Goal: Information Seeking & Learning: Learn about a topic

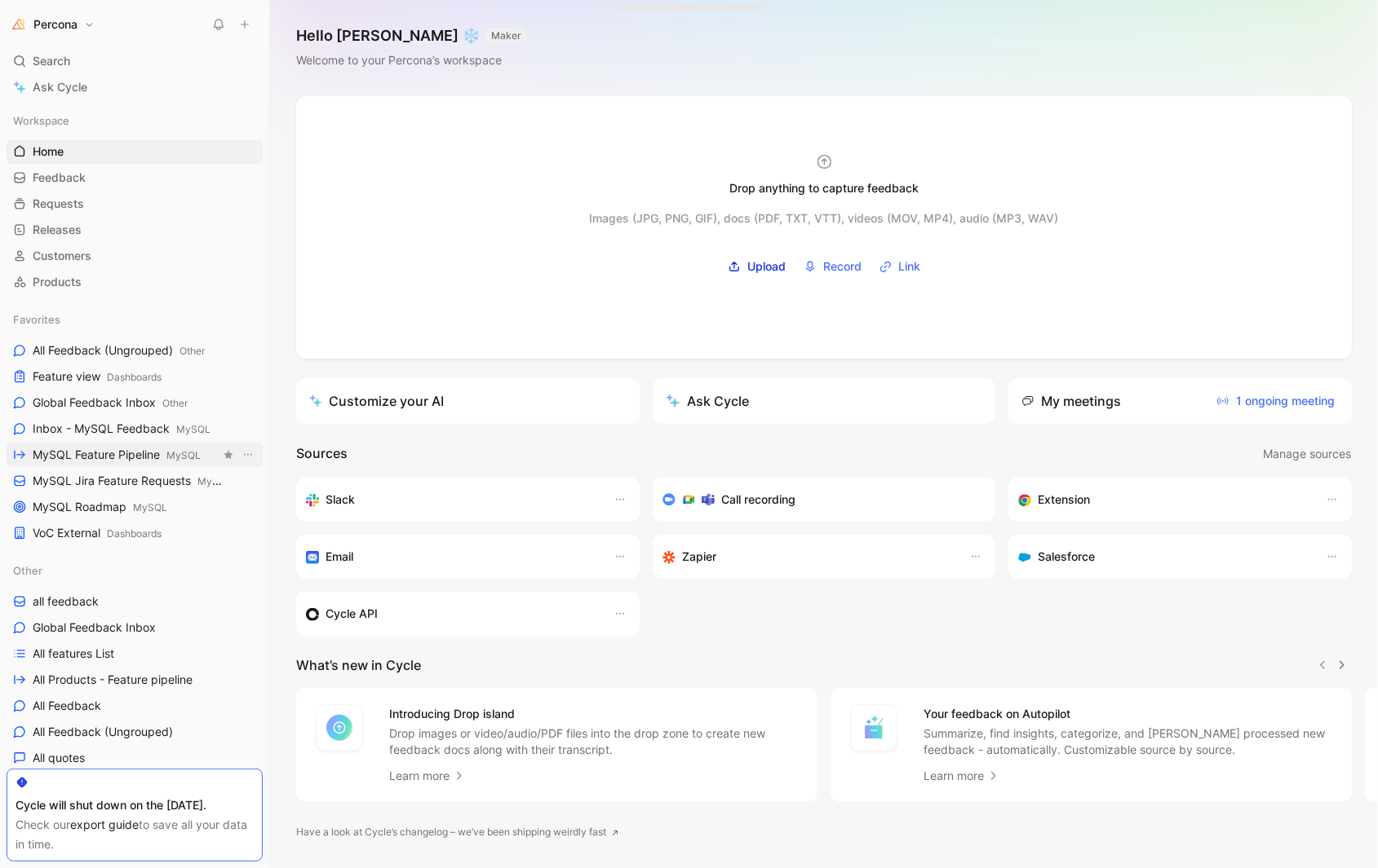
click at [106, 443] on link "MySQL Feature Pipeline MySQL" at bounding box center [134, 455] width 256 height 24
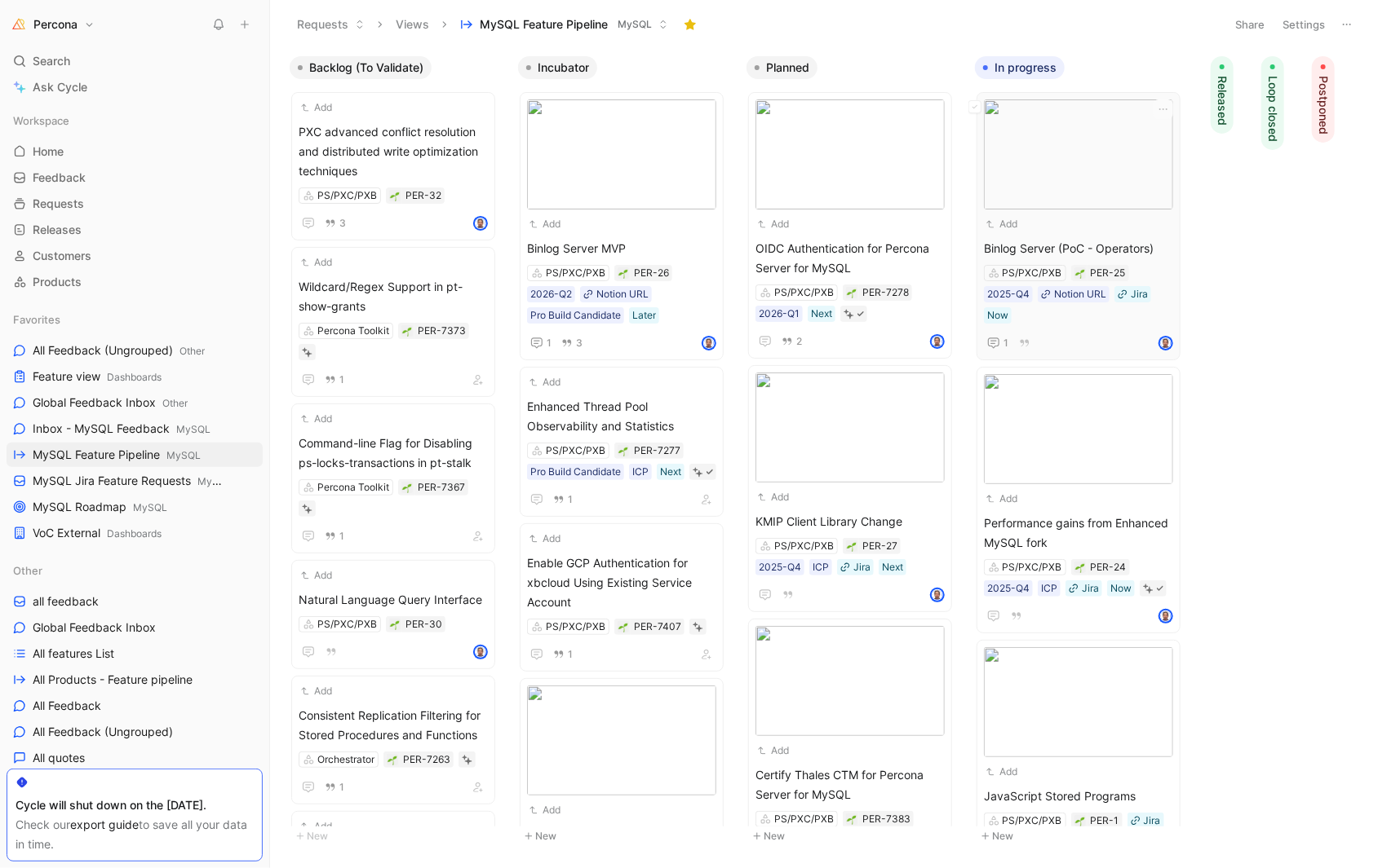
click at [1088, 242] on span "Binlog Server (PoC - Operators)" at bounding box center [1078, 248] width 189 height 19
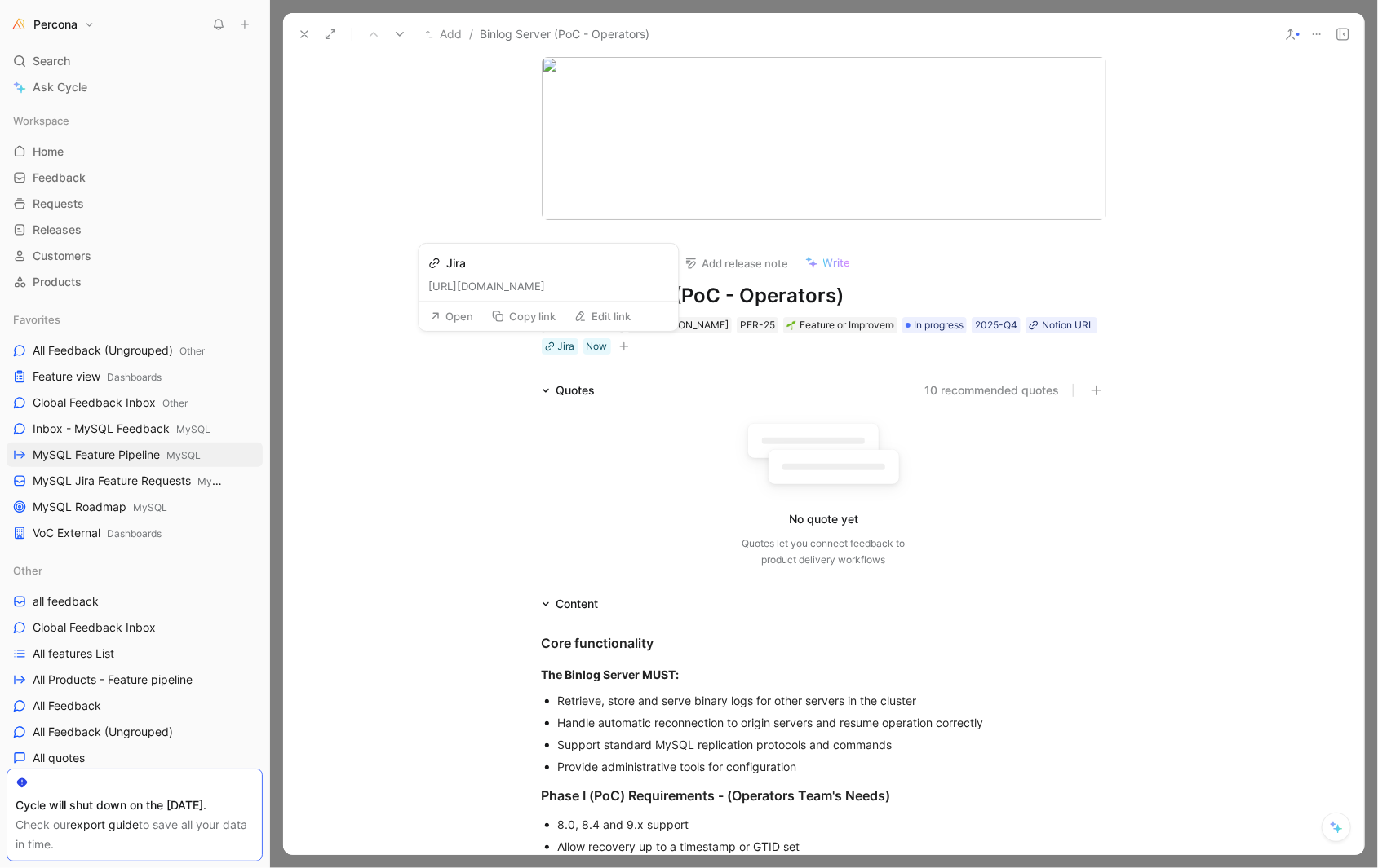
click at [544, 313] on button "Copy link" at bounding box center [524, 316] width 79 height 23
click at [1042, 329] on div "Notion URL" at bounding box center [1068, 325] width 52 height 17
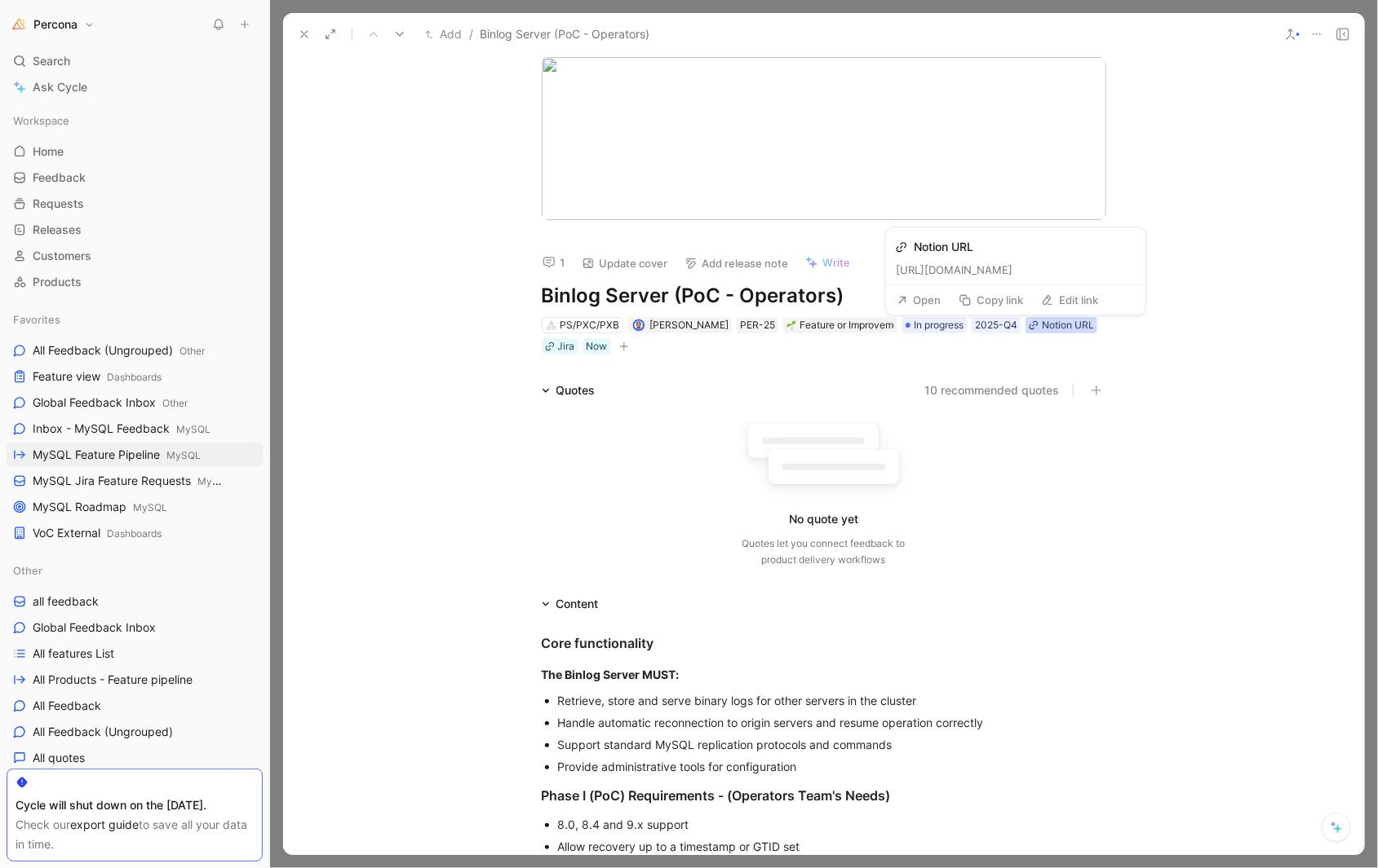
scroll to position [0, 486]
click at [926, 290] on button "Open" at bounding box center [917, 295] width 58 height 23
click at [700, 295] on h1 "Binlog Server (PoC - Operators)" at bounding box center [823, 296] width 564 height 26
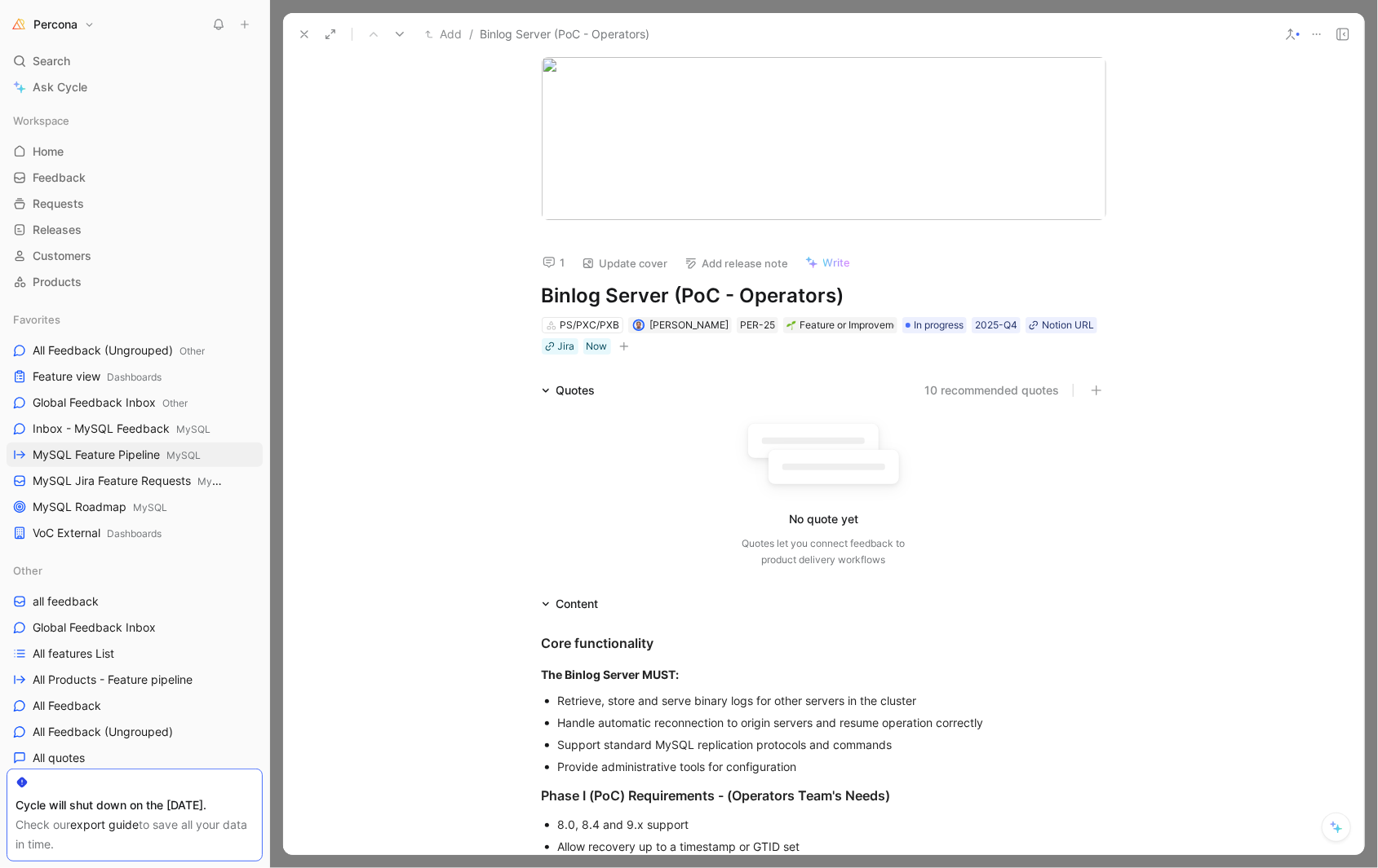
copy h1 "Binlog Server (PoC - Operators)"
click at [983, 285] on button "Copy link" at bounding box center [990, 295] width 79 height 23
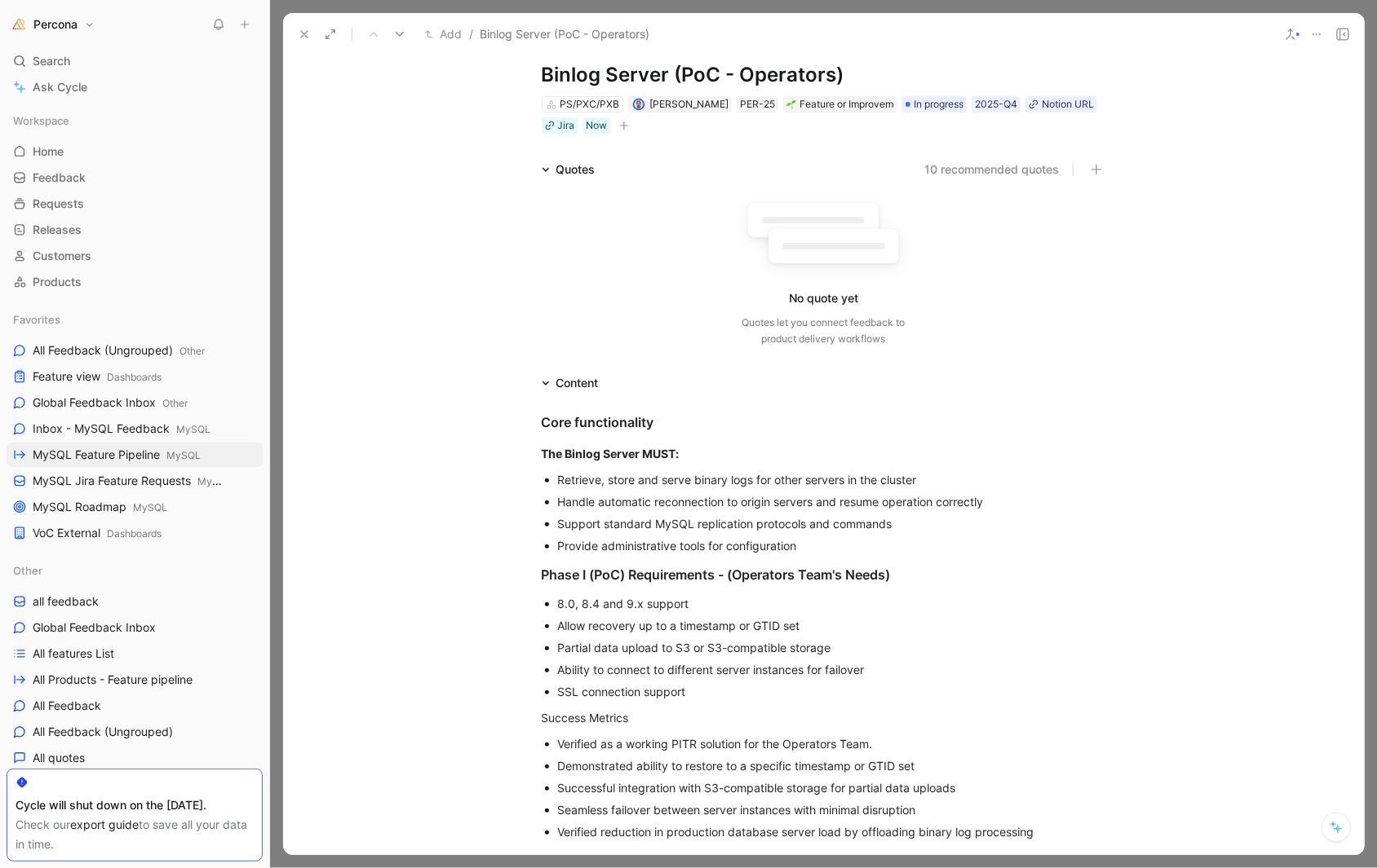
scroll to position [161, 0]
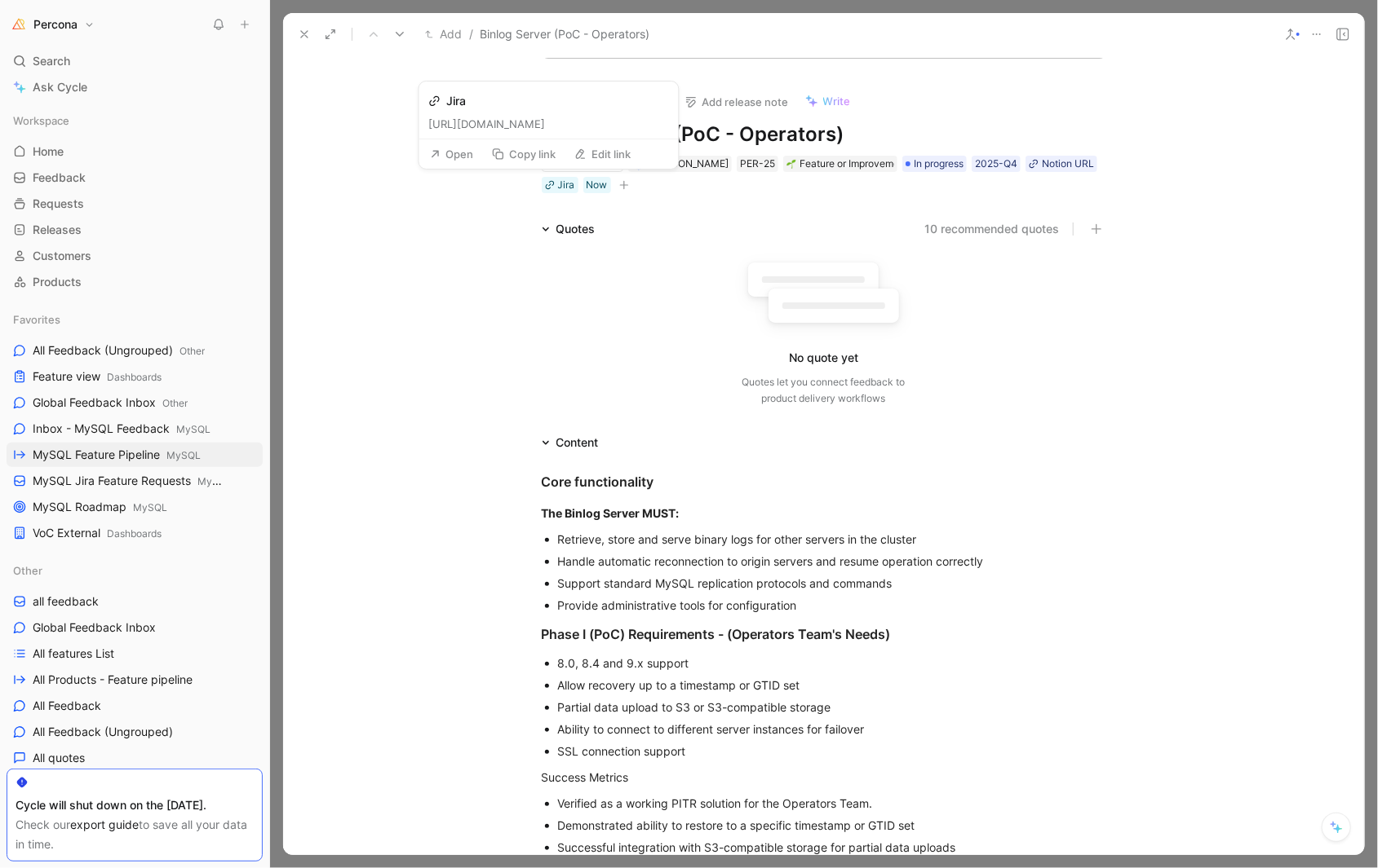
click at [540, 156] on button "Copy link" at bounding box center [524, 154] width 79 height 23
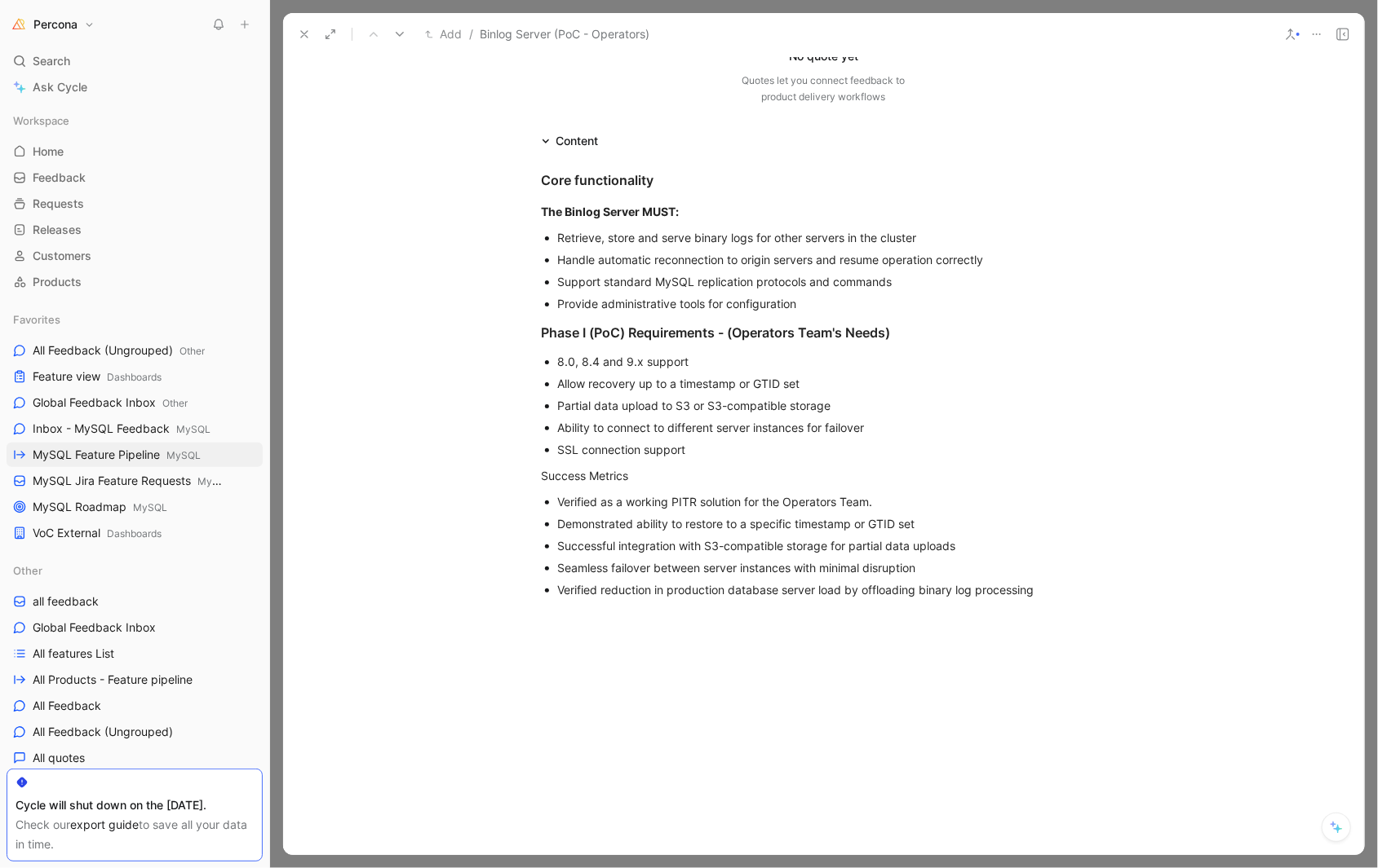
click at [303, 31] on icon at bounding box center [304, 34] width 13 height 13
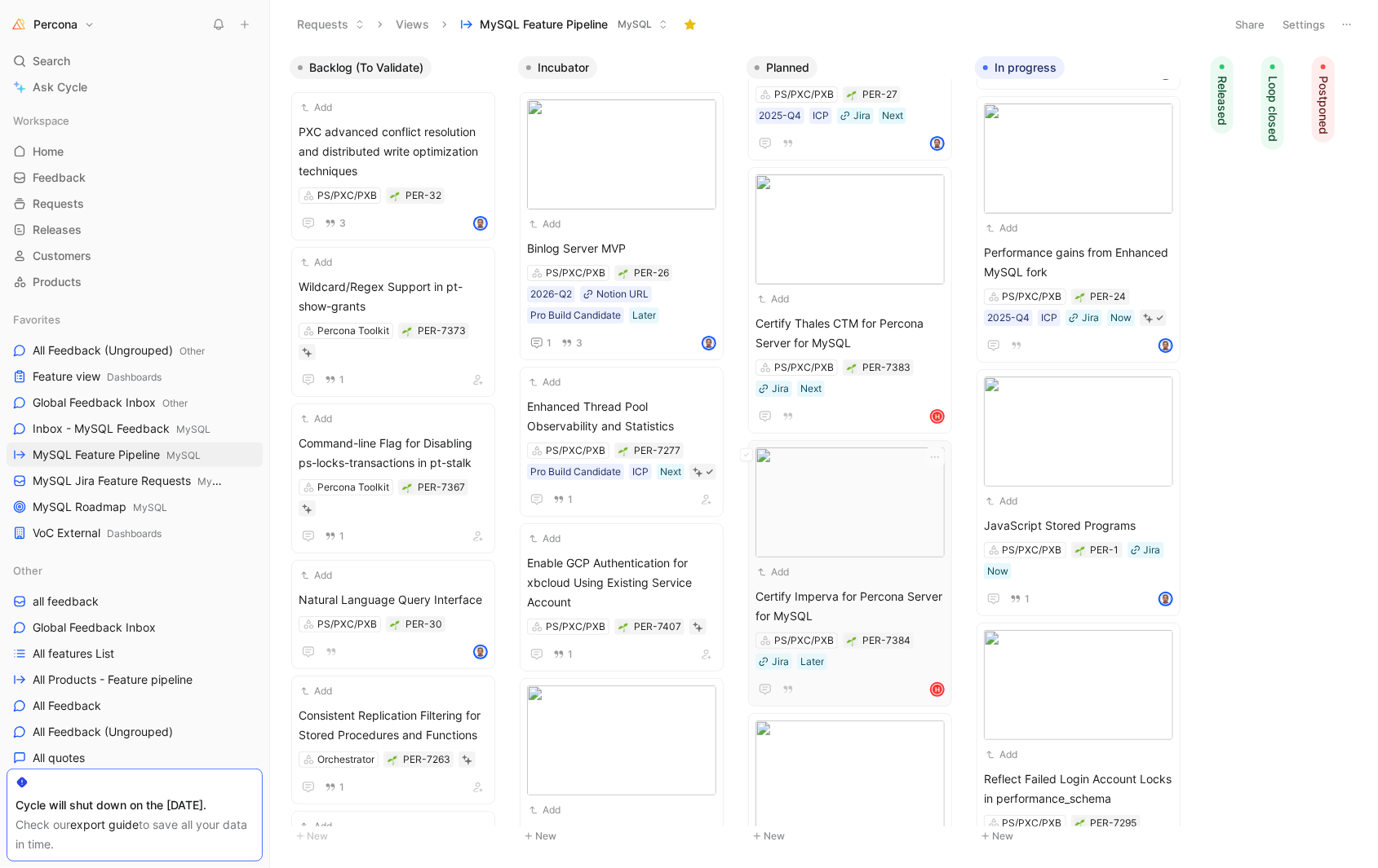
scroll to position [613, 0]
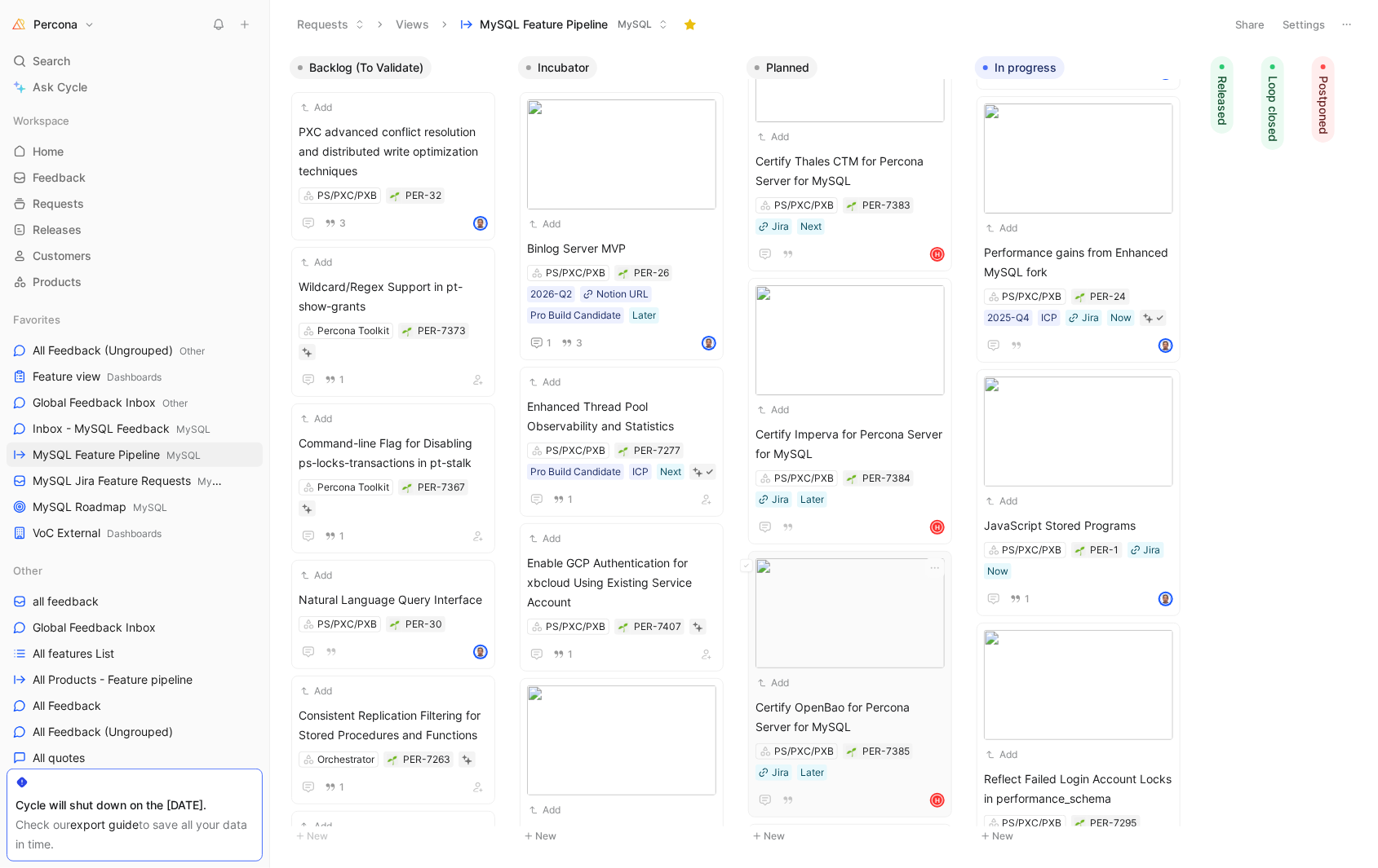
click at [845, 660] on img at bounding box center [850, 613] width 189 height 110
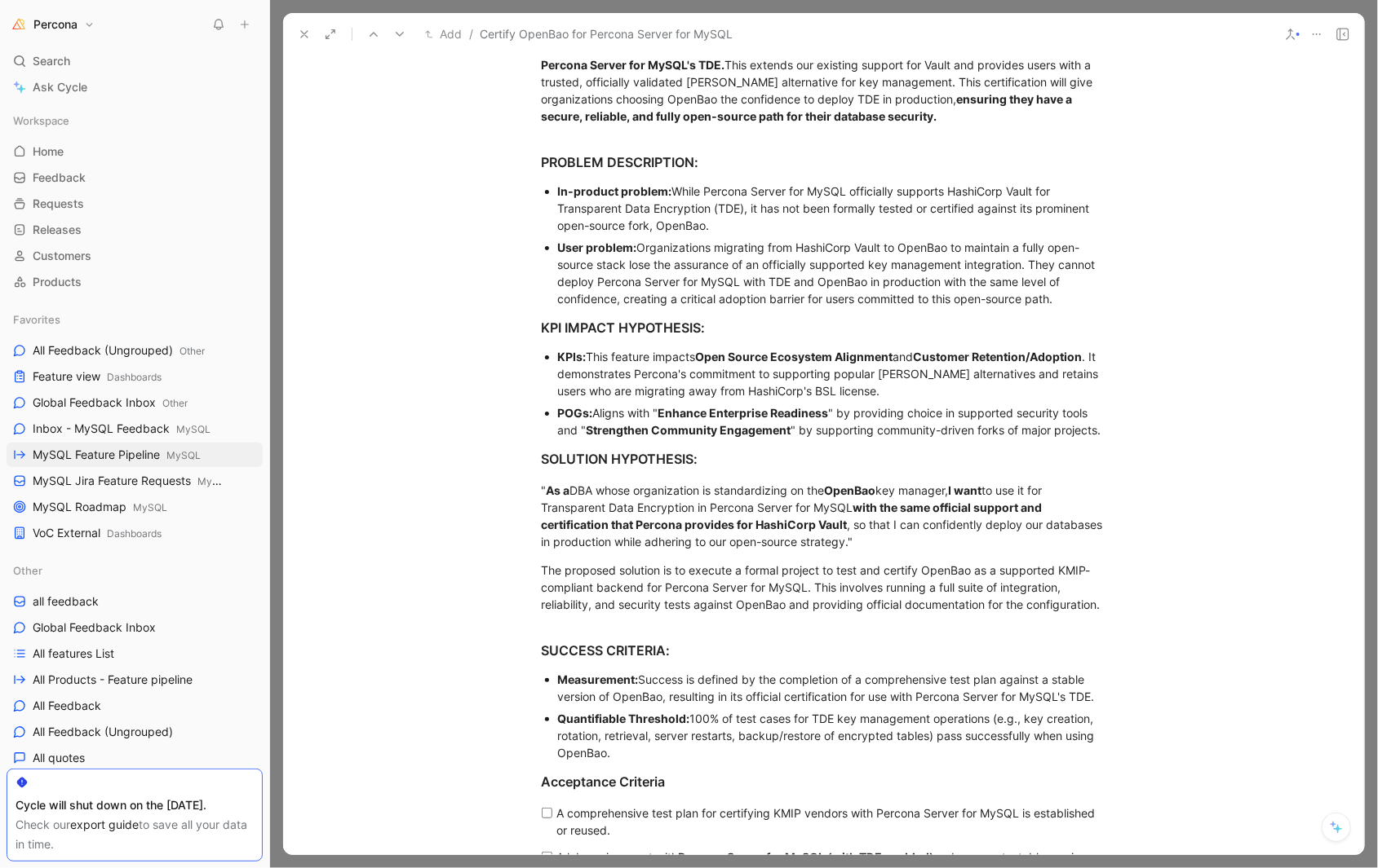
scroll to position [819, 0]
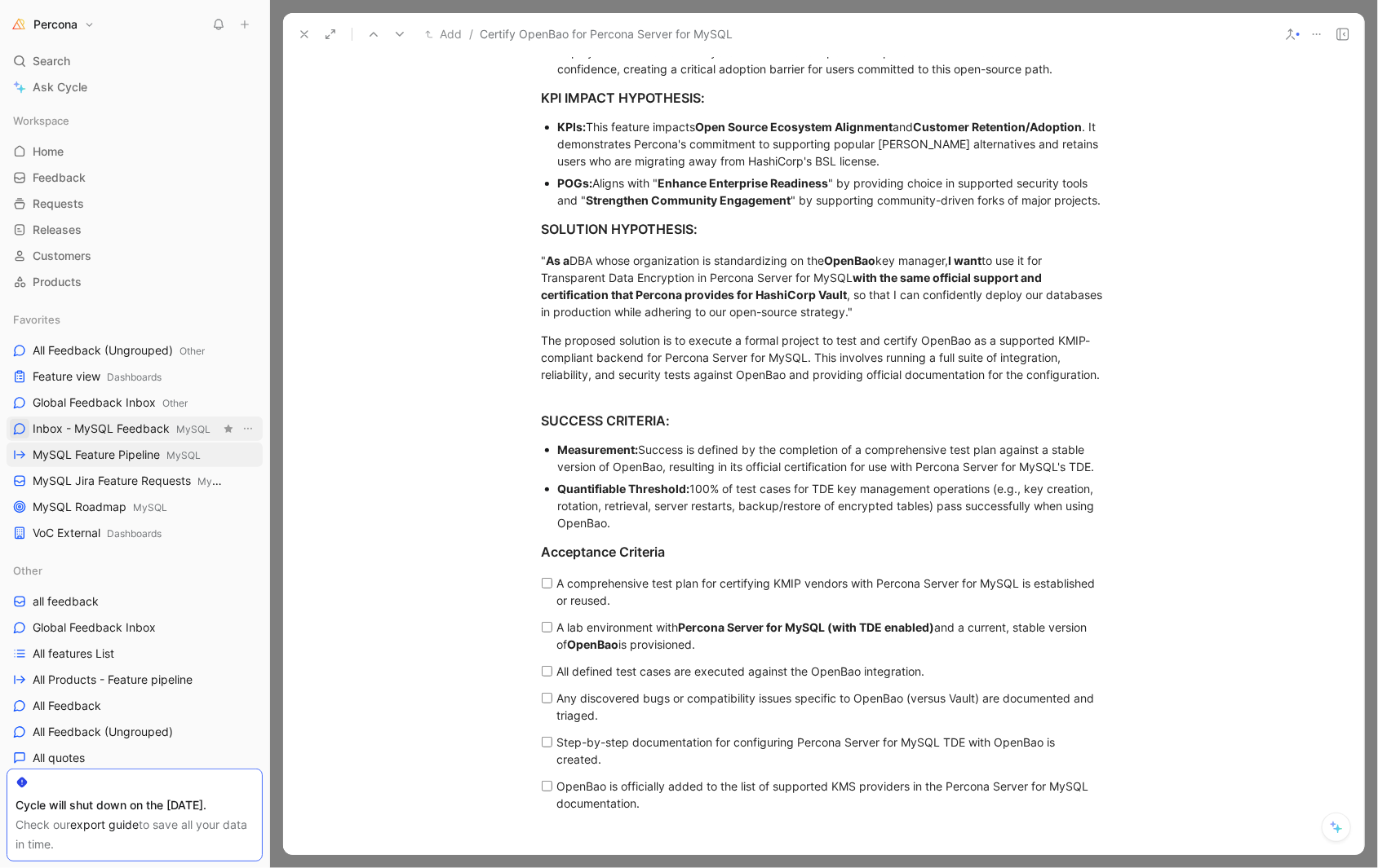
click at [774, 509] on div "Quantifiable Threshold: 100% of test cases for TDE key management operations (e…" at bounding box center [831, 505] width 548 height 51
click at [765, 535] on h3 "Acceptance Criteria" at bounding box center [824, 551] width 626 height 32
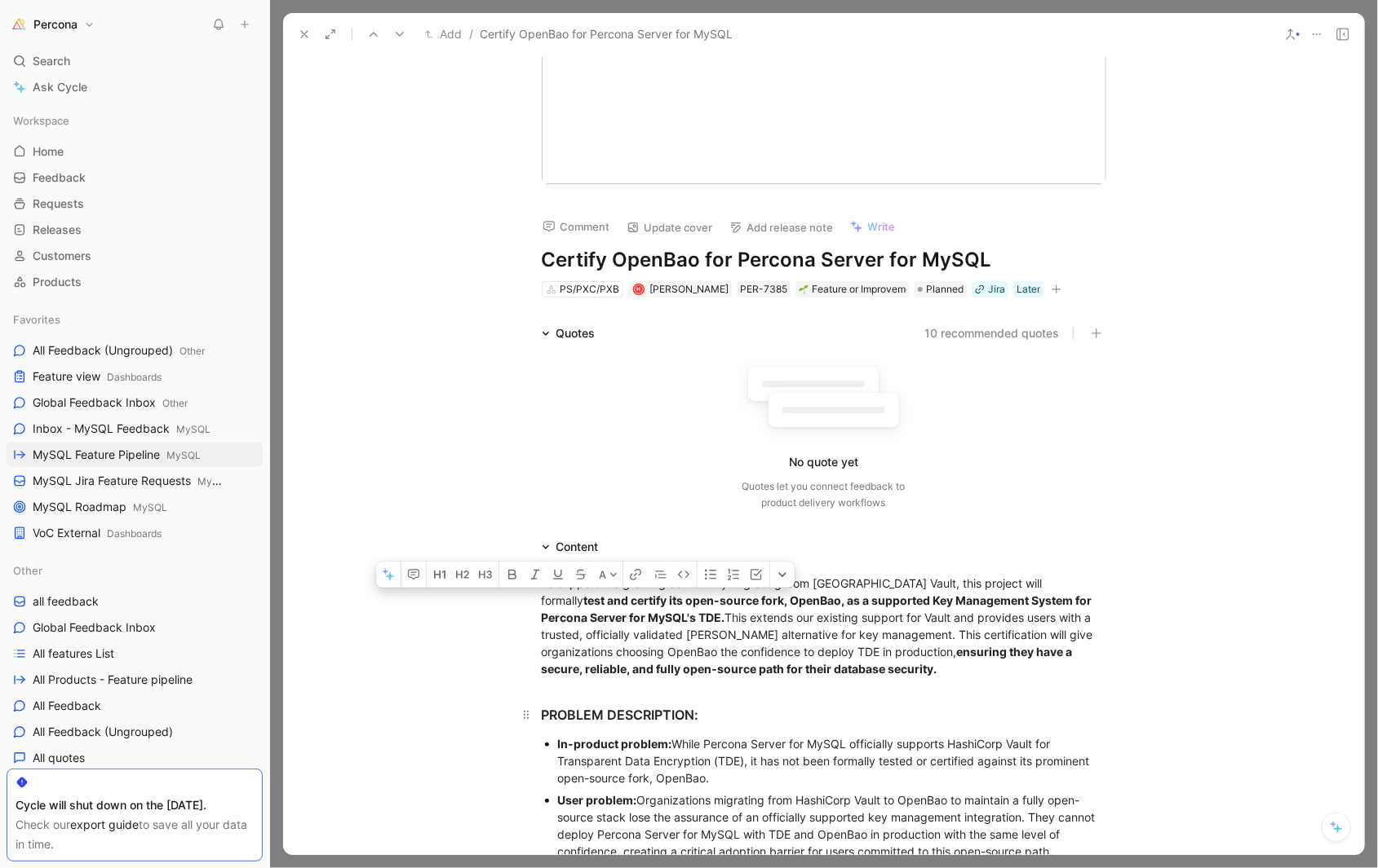
scroll to position [0, 0]
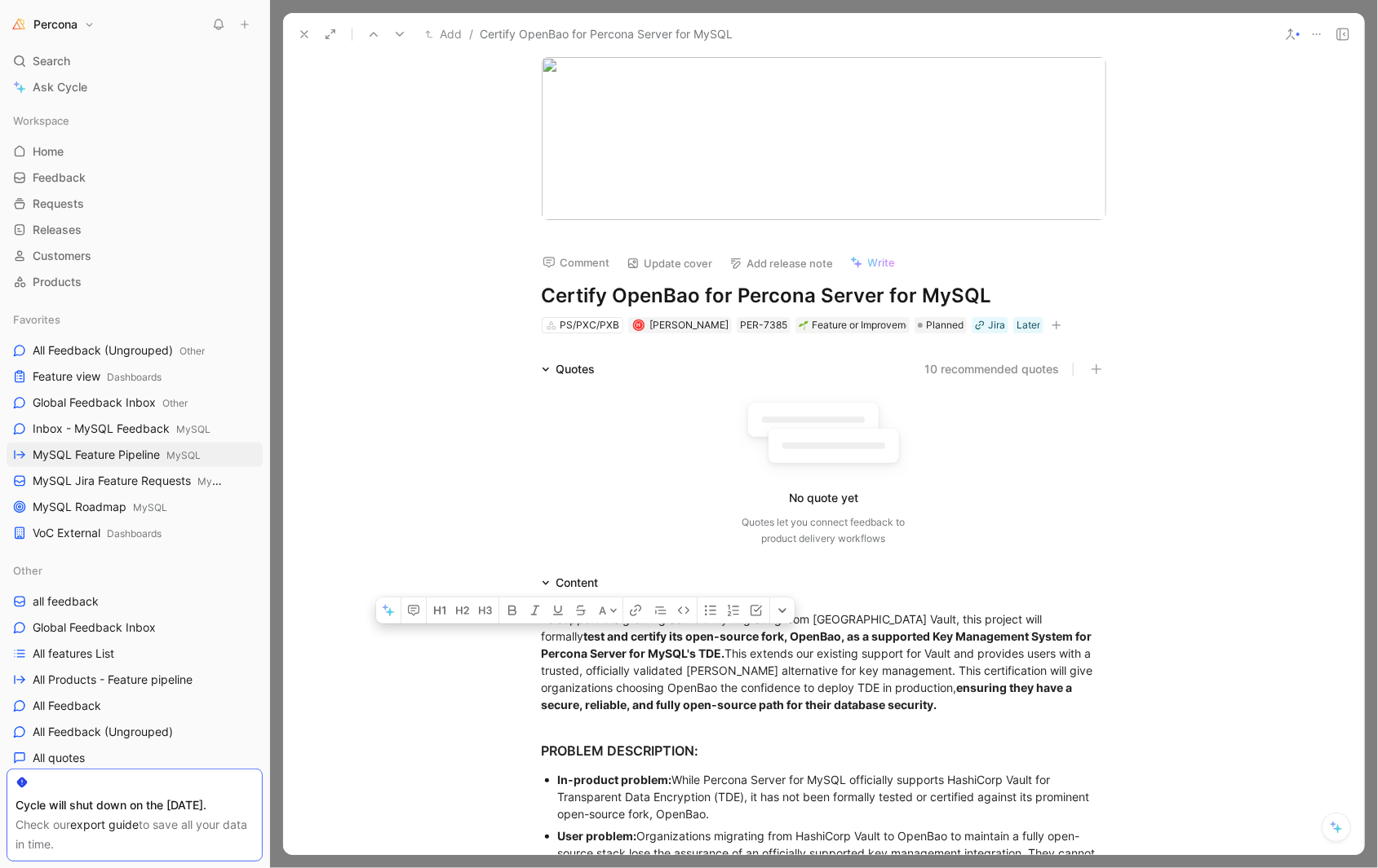
copy div "To support the growing community migrating from [GEOGRAPHIC_DATA] Vault, this p…"
click at [695, 409] on div "No quote yet Quotes let you connect feedback to product delivery workflows" at bounding box center [823, 469] width 564 height 155
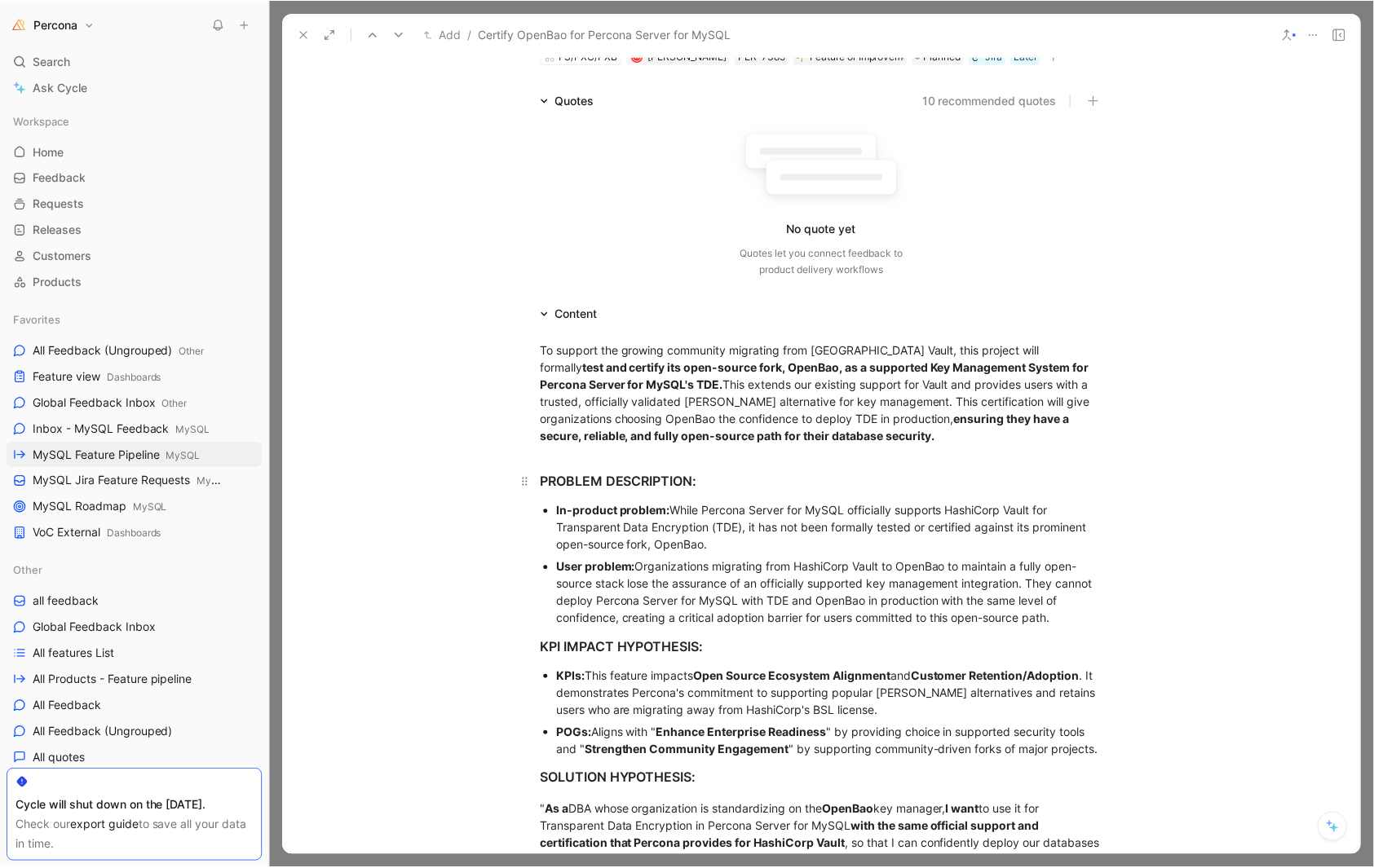
scroll to position [351, 0]
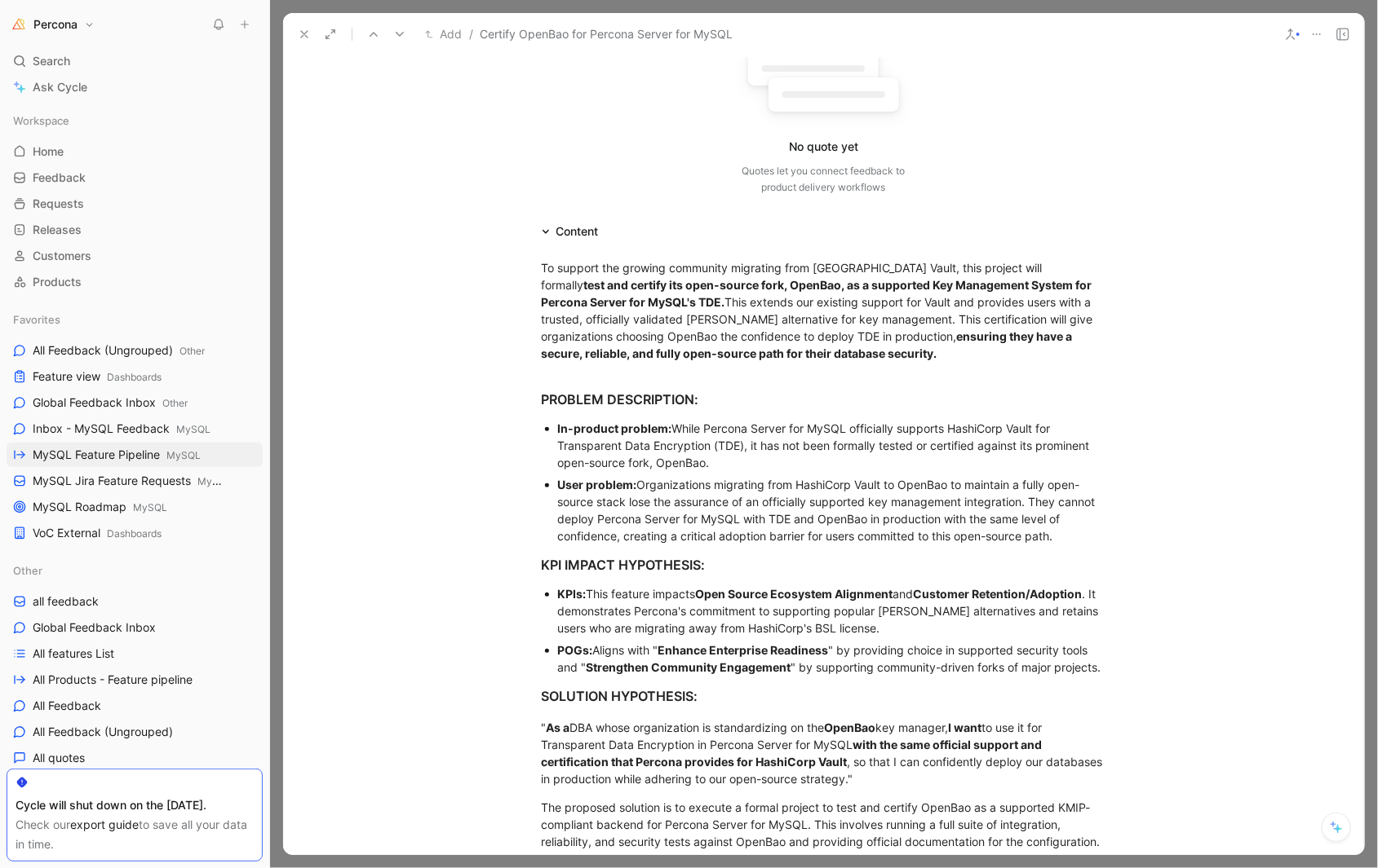
click at [303, 38] on icon at bounding box center [304, 34] width 13 height 13
